Goal: Information Seeking & Learning: Learn about a topic

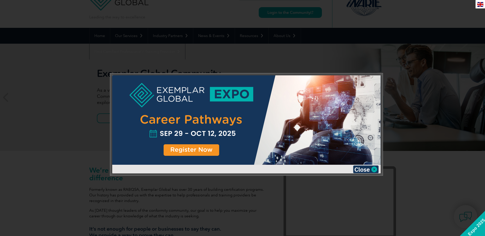
scroll to position [20, 0]
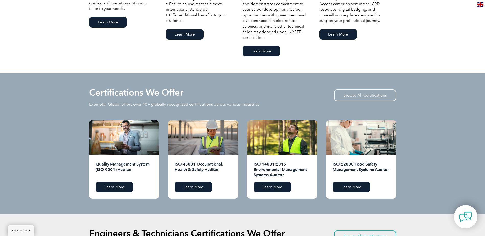
scroll to position [460, 0]
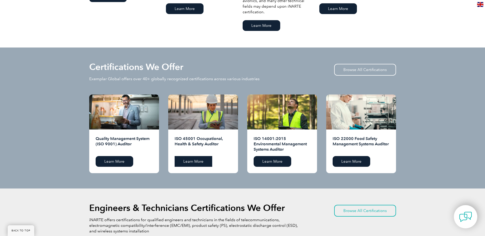
drag, startPoint x: 276, startPoint y: 162, endPoint x: 197, endPoint y: 160, distance: 79.0
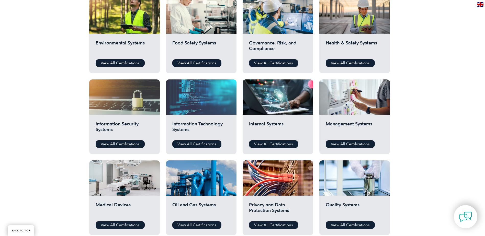
scroll to position [93, 0]
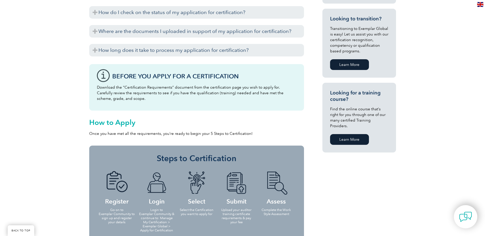
scroll to position [281, 0]
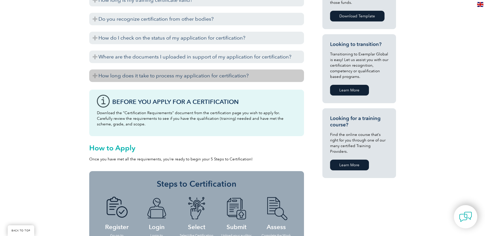
click at [110, 77] on h3 "How long does it take to process my application for certification?" at bounding box center [196, 76] width 215 height 13
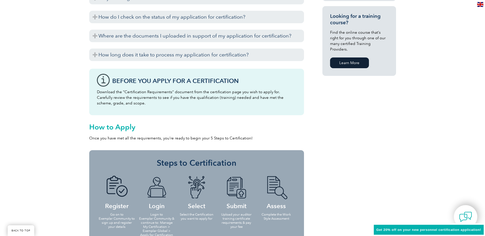
scroll to position [332, 0]
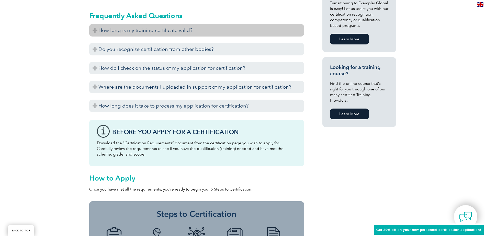
click at [190, 34] on h3 "How long is my training certificate valid?" at bounding box center [196, 30] width 215 height 13
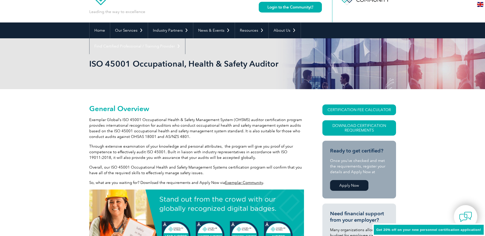
scroll to position [0, 0]
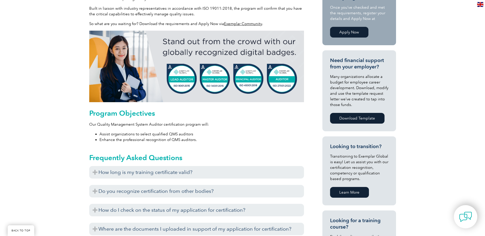
scroll to position [256, 0]
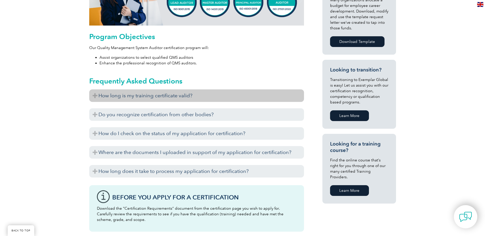
click at [187, 95] on h3 "How long is my training certificate valid?" at bounding box center [196, 95] width 215 height 13
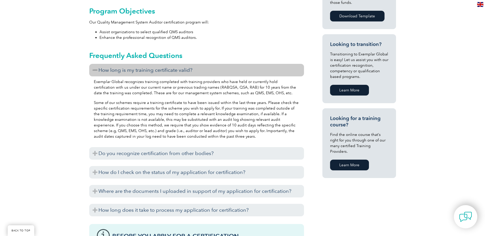
scroll to position [307, 0]
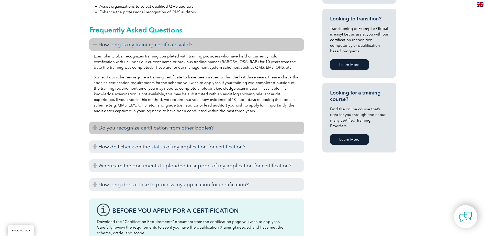
click at [190, 126] on h3 "Do you recognize certification from other bodies?" at bounding box center [196, 128] width 215 height 13
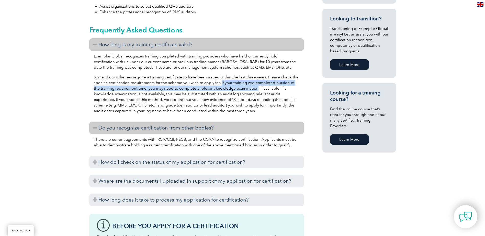
drag, startPoint x: 218, startPoint y: 82, endPoint x: 248, endPoint y: 89, distance: 30.9
click at [248, 89] on p "Some of our schemes require a training certificate to have been issued within t…" at bounding box center [197, 93] width 206 height 39
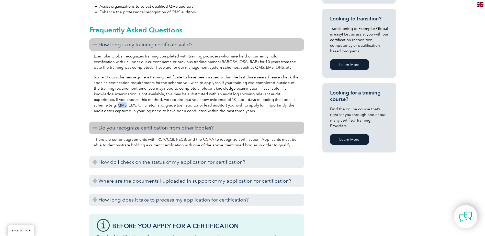
drag, startPoint x: 282, startPoint y: 100, endPoint x: 291, endPoint y: 99, distance: 9.0
click at [291, 99] on p "Some of our schemes require a training certificate to have been issued within t…" at bounding box center [197, 93] width 206 height 39
drag, startPoint x: 94, startPoint y: 105, endPoint x: 100, endPoint y: 107, distance: 6.7
click at [100, 107] on p "Some of our schemes require a training certificate to have been issued within t…" at bounding box center [197, 93] width 206 height 39
click at [105, 103] on p "Some of our schemes require a training certificate to have been issued within t…" at bounding box center [197, 93] width 206 height 39
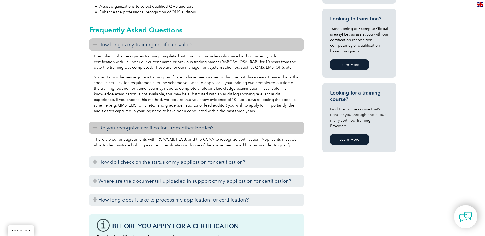
click at [105, 102] on p "Some of our schemes require a training certificate to have been issued within t…" at bounding box center [197, 93] width 206 height 39
drag, startPoint x: 105, startPoint y: 102, endPoint x: 103, endPoint y: 105, distance: 2.9
click at [104, 106] on p "Some of our schemes require a training certificate to have been issued within t…" at bounding box center [197, 93] width 206 height 39
drag, startPoint x: 103, startPoint y: 105, endPoint x: 111, endPoint y: 105, distance: 7.7
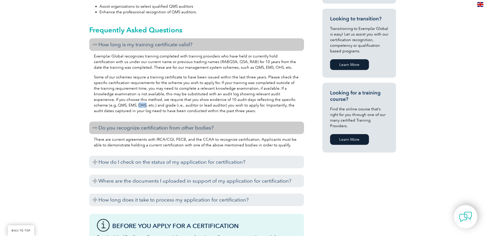
click at [111, 105] on p "Some of our schemes require a training certificate to have been issued within t…" at bounding box center [197, 93] width 206 height 39
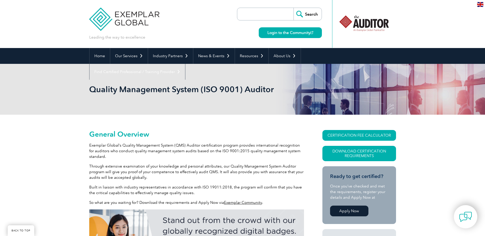
scroll to position [77, 0]
